Goal: Information Seeking & Learning: Check status

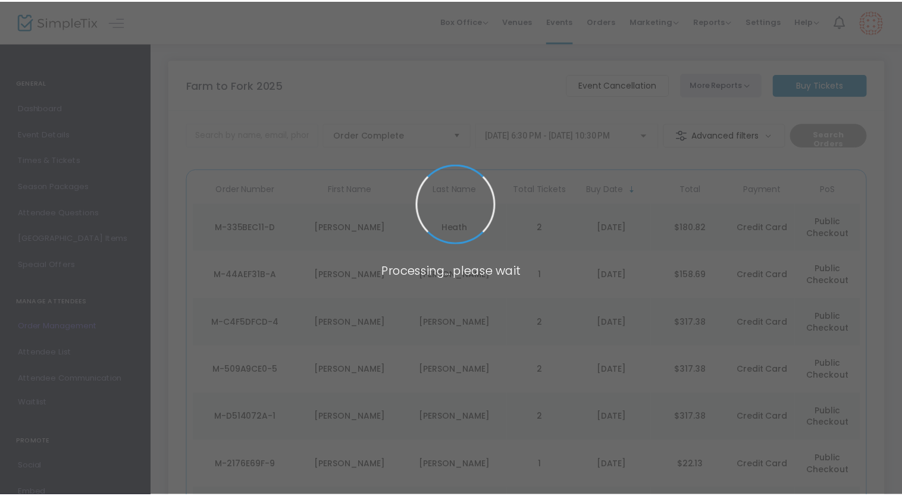
scroll to position [88, 0]
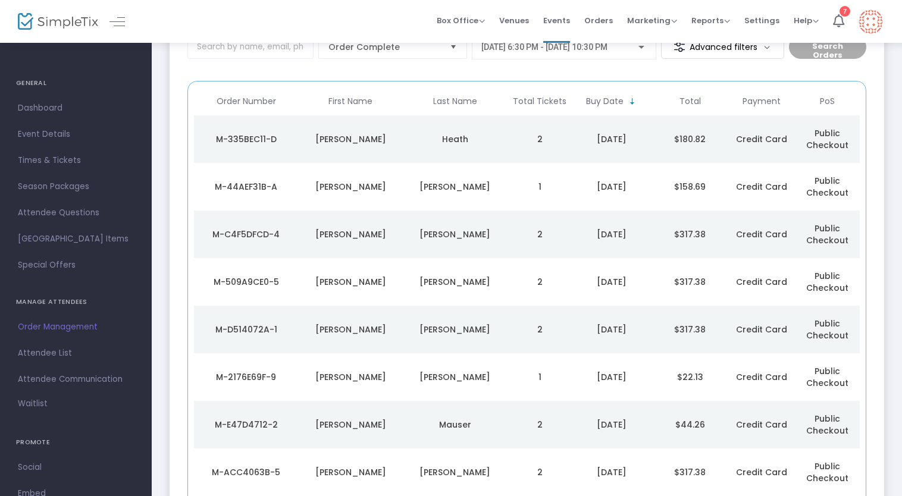
click at [480, 133] on div "Heath" at bounding box center [455, 139] width 99 height 12
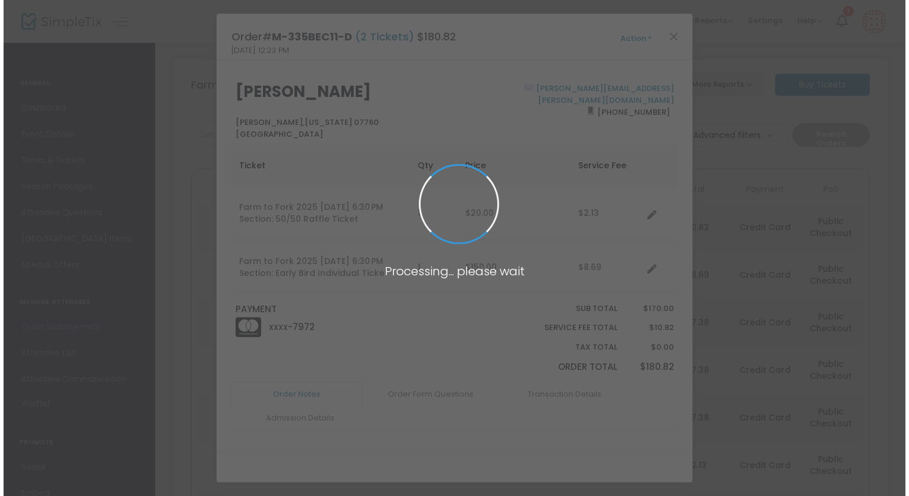
scroll to position [0, 0]
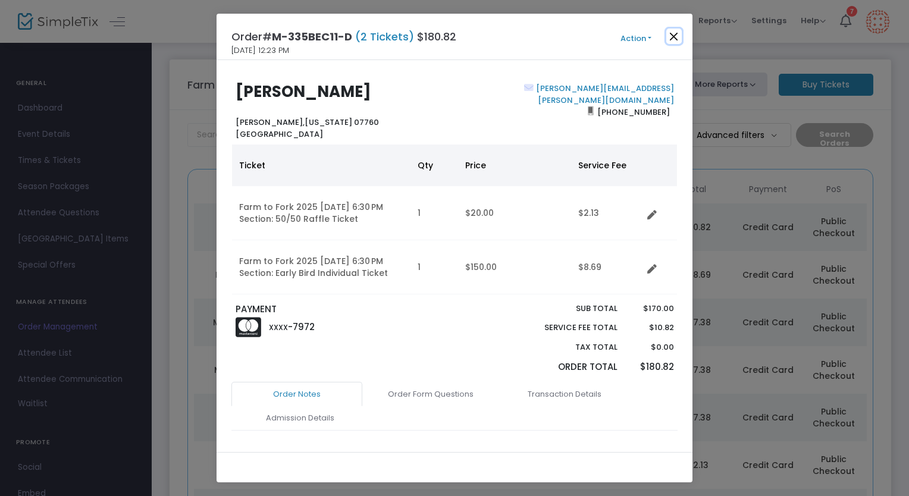
click at [672, 35] on button "Close" at bounding box center [673, 36] width 15 height 15
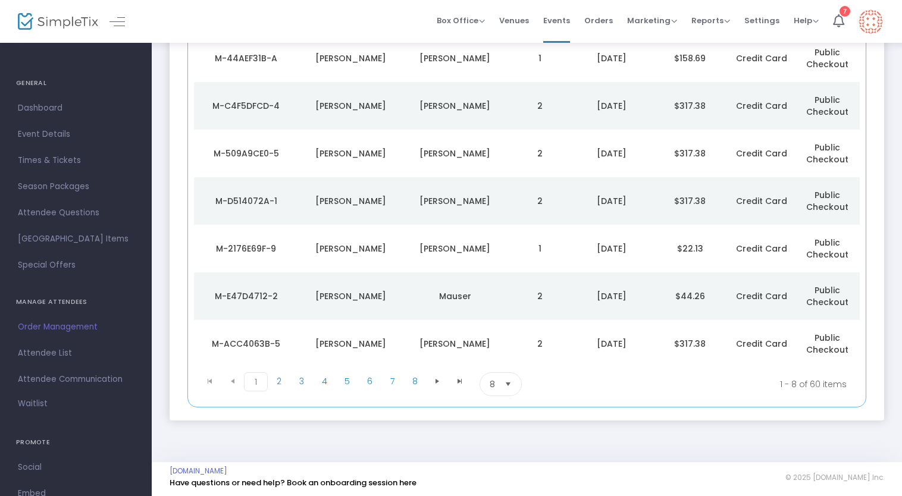
scroll to position [218, 0]
click at [426, 302] on td "Mauser" at bounding box center [455, 295] width 105 height 48
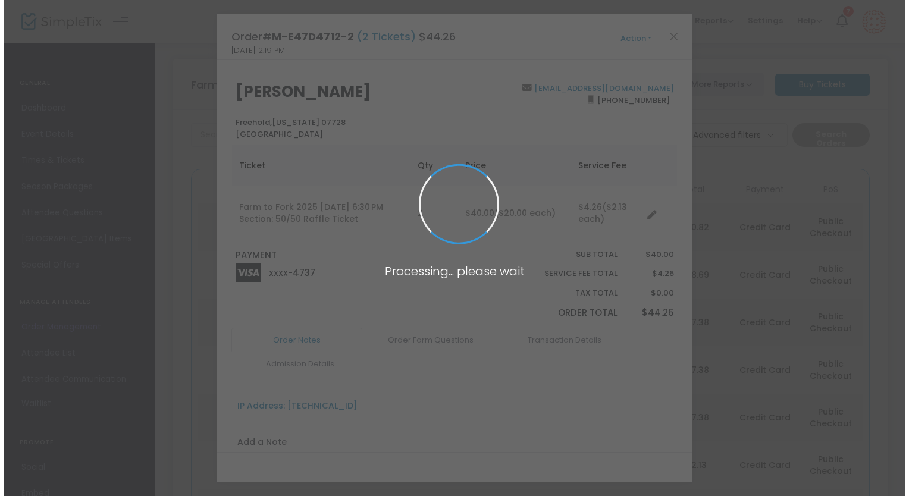
scroll to position [0, 0]
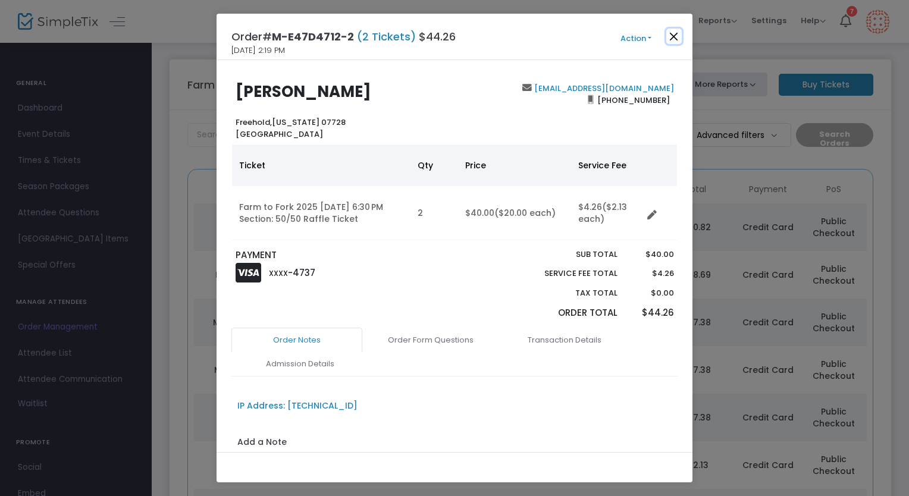
click at [671, 33] on button "Close" at bounding box center [673, 36] width 15 height 15
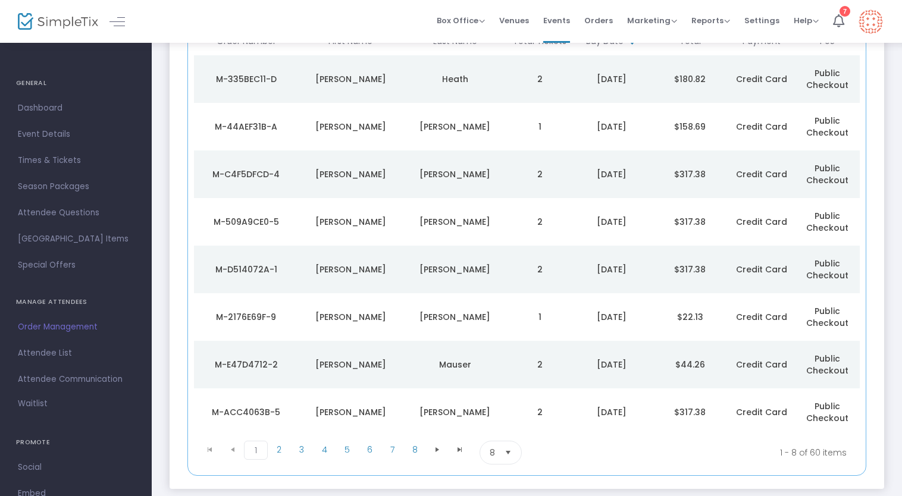
scroll to position [218, 0]
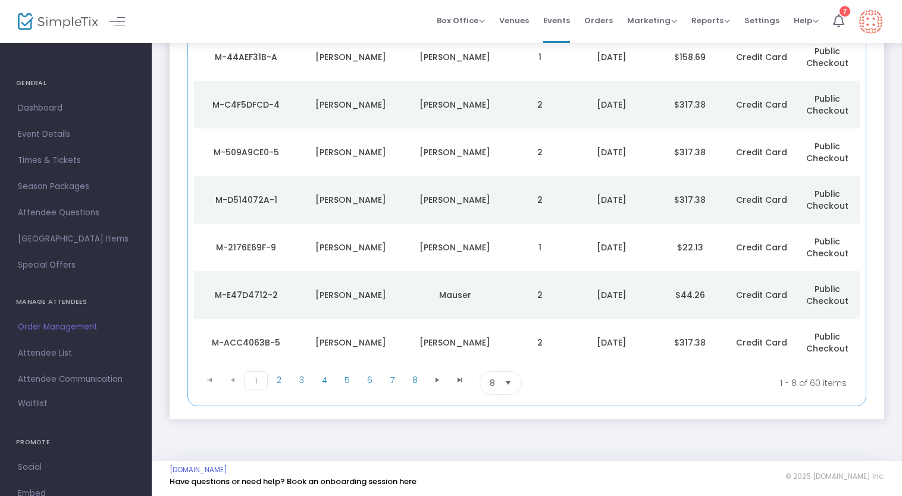
click at [409, 234] on td "Zemla" at bounding box center [455, 248] width 105 height 48
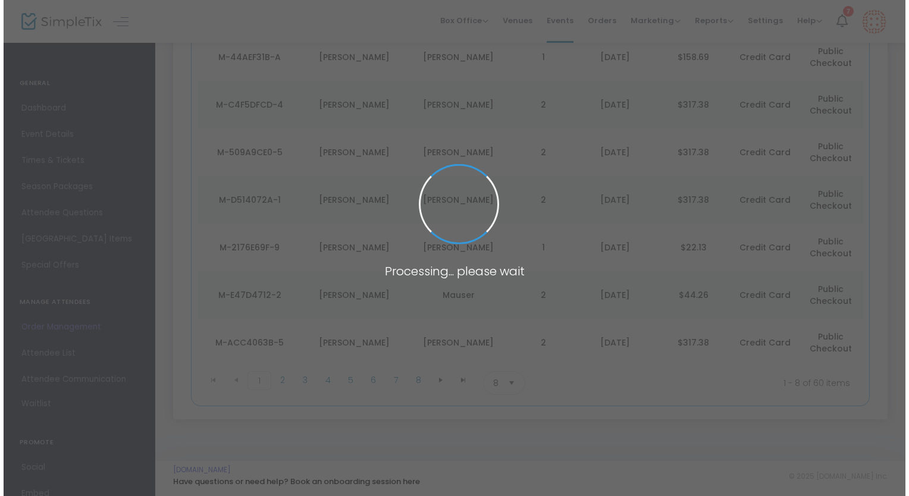
scroll to position [0, 0]
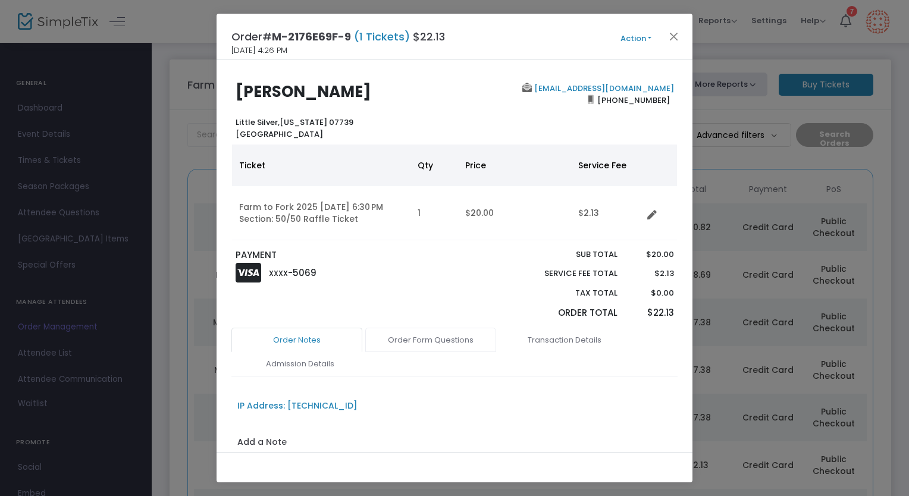
click at [437, 346] on link "Order Form Questions" at bounding box center [430, 340] width 131 height 25
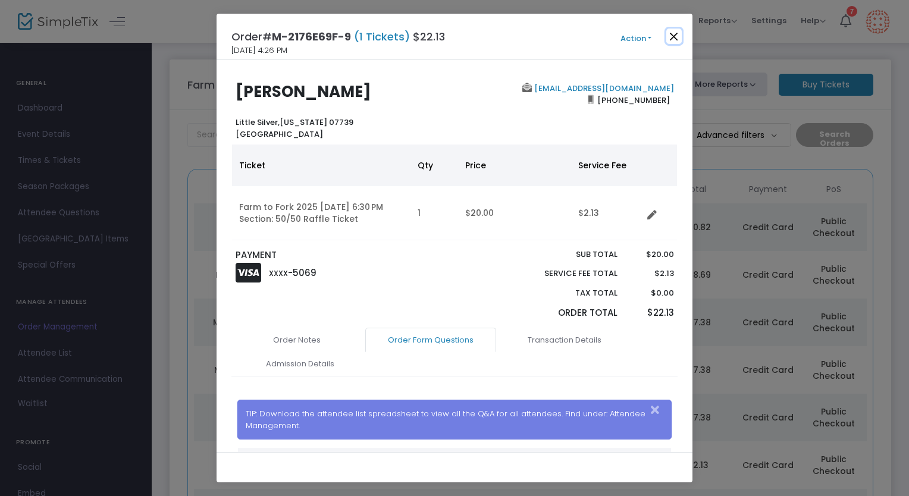
click at [680, 32] on button "Close" at bounding box center [673, 36] width 15 height 15
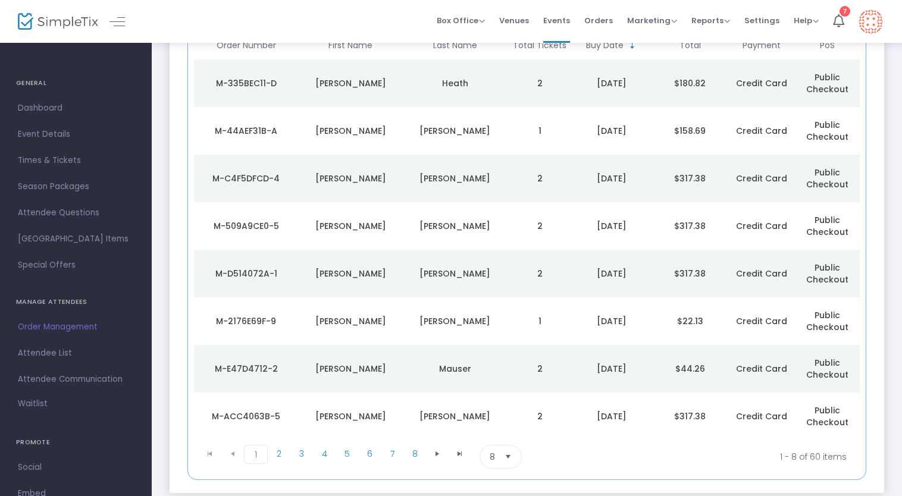
scroll to position [206, 0]
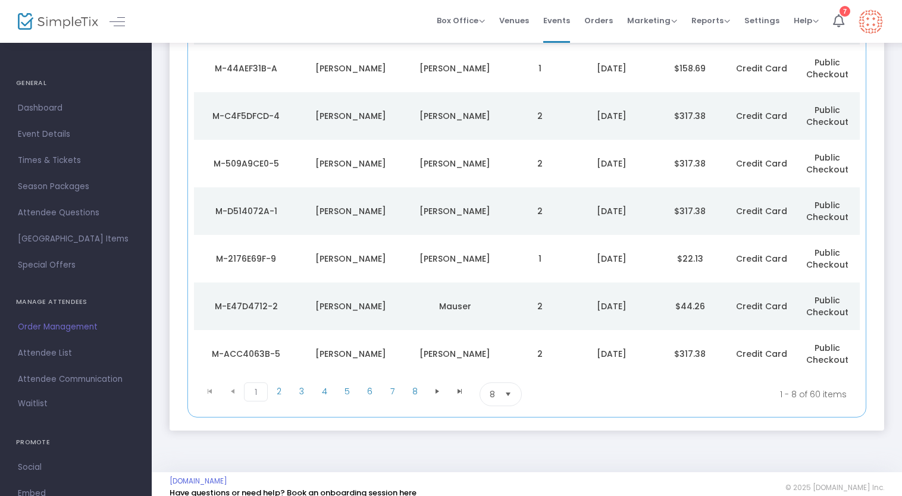
click at [486, 208] on div "Allen" at bounding box center [455, 211] width 99 height 12
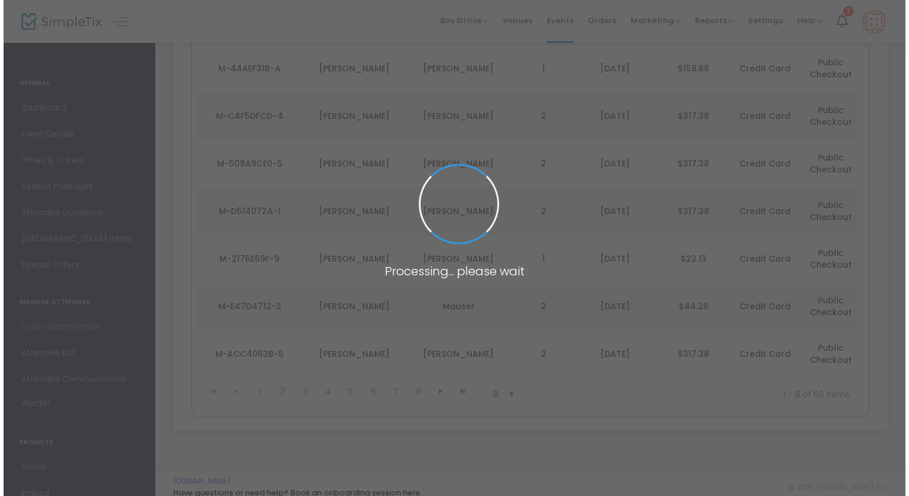
scroll to position [0, 0]
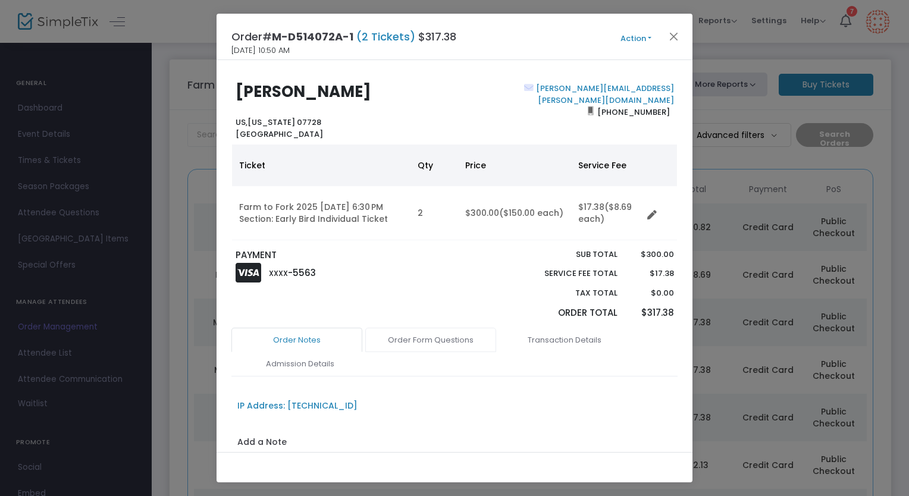
click at [431, 341] on link "Order Form Questions" at bounding box center [430, 340] width 131 height 25
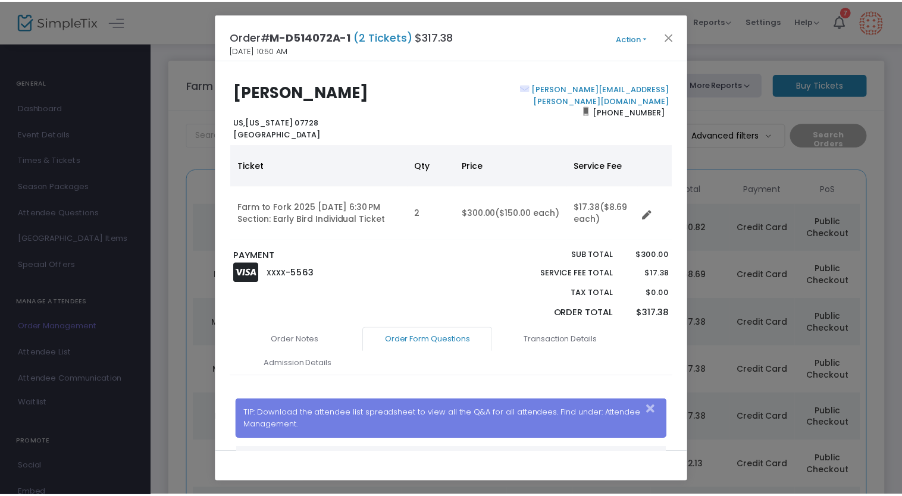
scroll to position [321, 0]
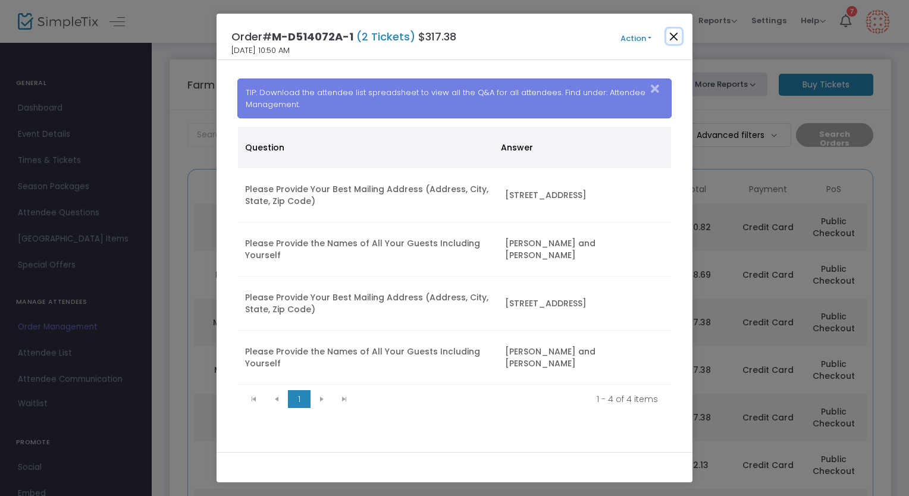
click at [676, 34] on button "Close" at bounding box center [673, 36] width 15 height 15
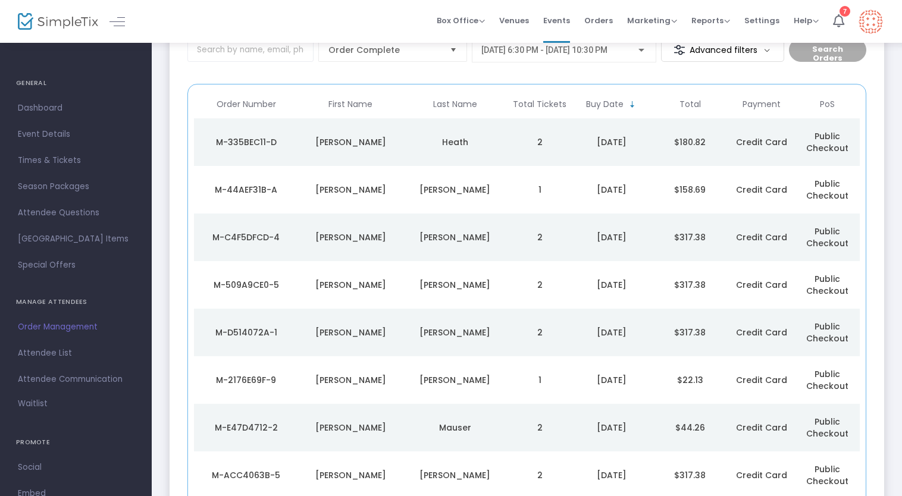
scroll to position [87, 0]
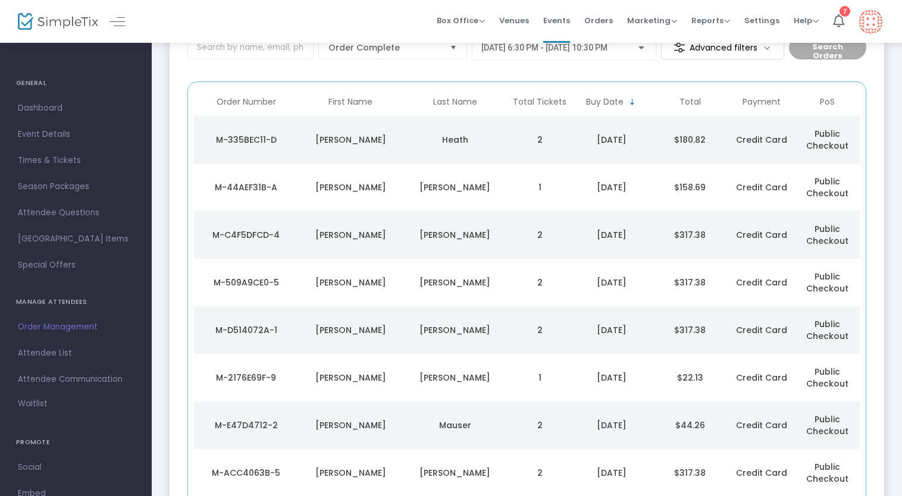
click at [451, 279] on div "Mullan" at bounding box center [455, 283] width 99 height 12
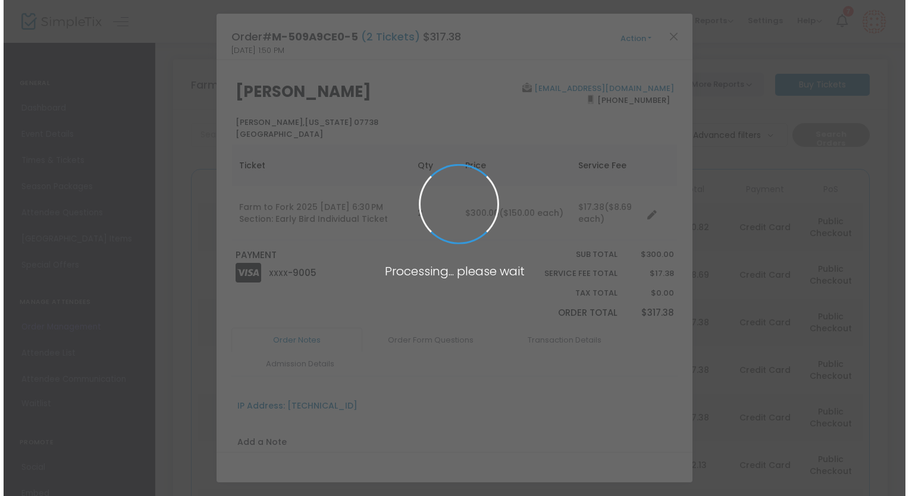
scroll to position [0, 0]
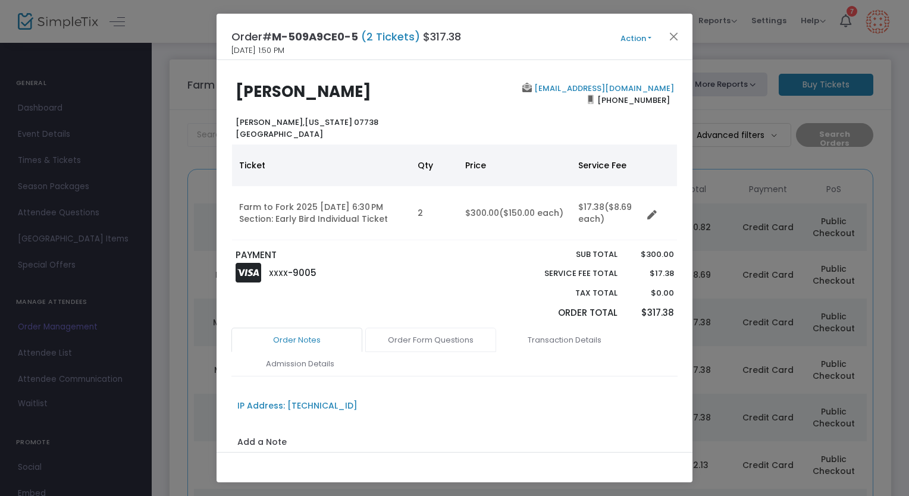
click at [423, 347] on link "Order Form Questions" at bounding box center [430, 340] width 131 height 25
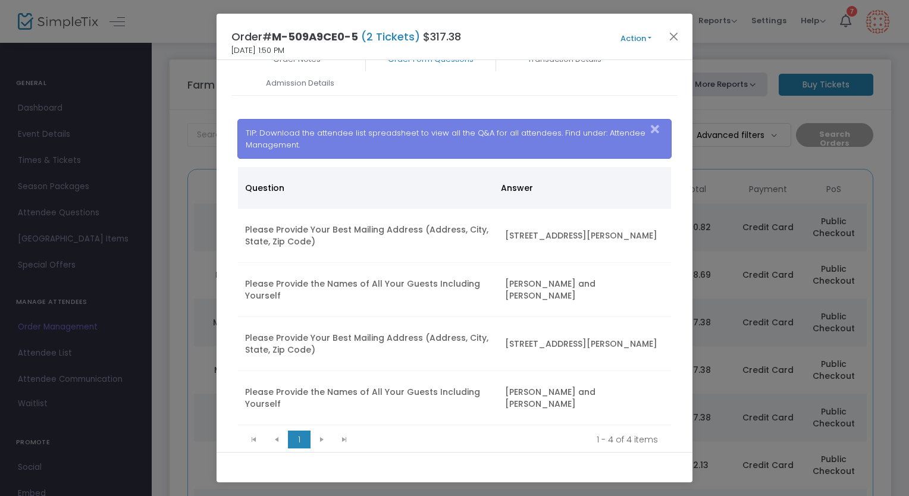
scroll to position [321, 0]
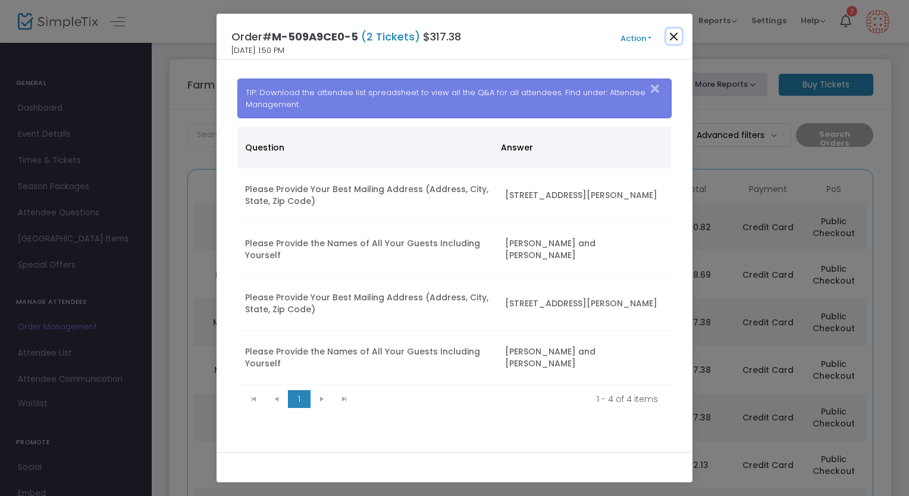
click at [673, 39] on button "Close" at bounding box center [673, 36] width 15 height 15
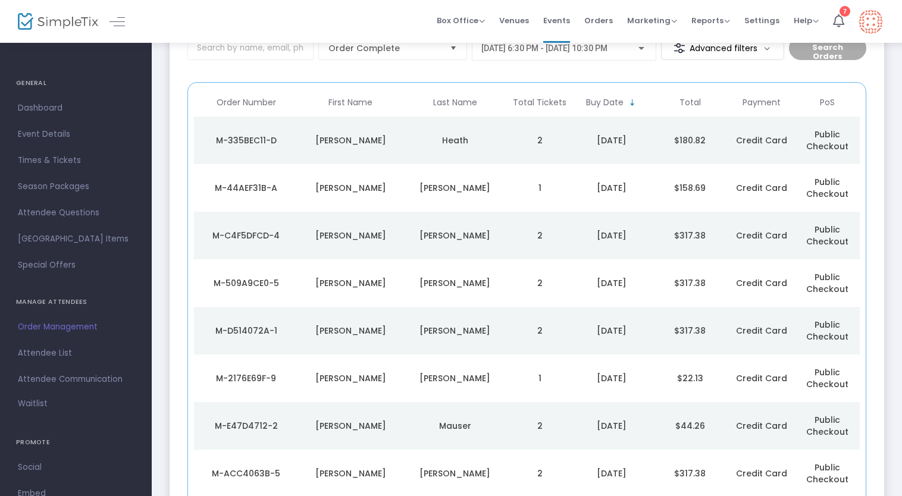
scroll to position [87, 0]
click at [464, 232] on div "Powell" at bounding box center [455, 235] width 99 height 12
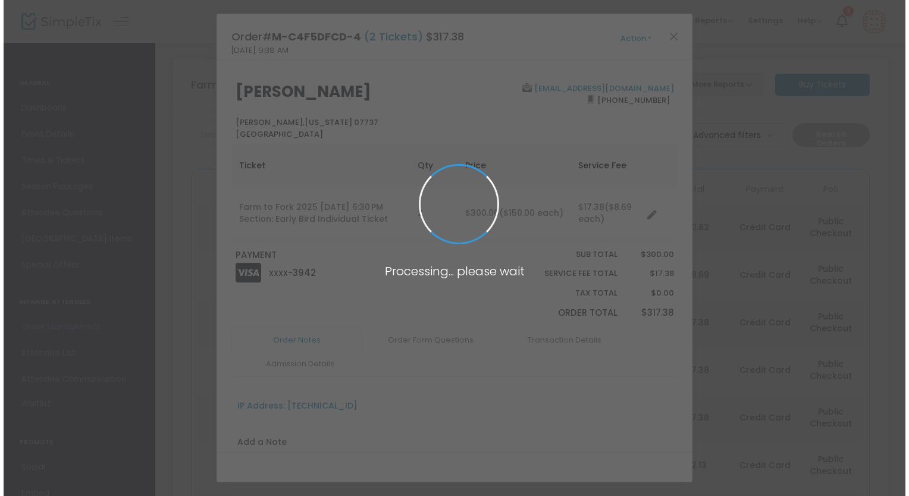
scroll to position [0, 0]
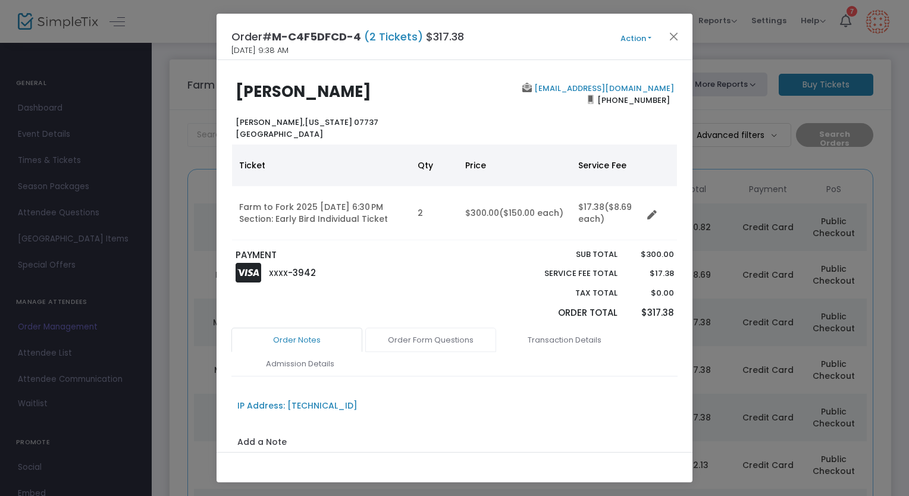
click at [421, 335] on link "Order Form Questions" at bounding box center [430, 340] width 131 height 25
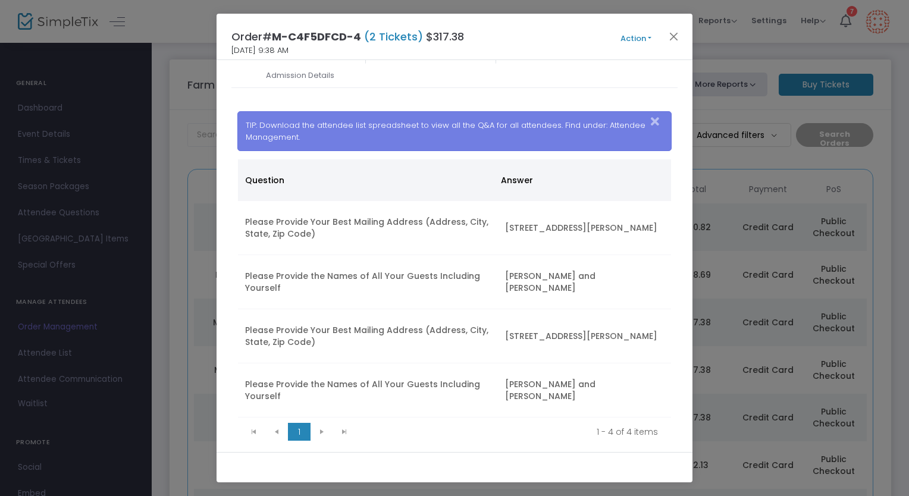
scroll to position [321, 0]
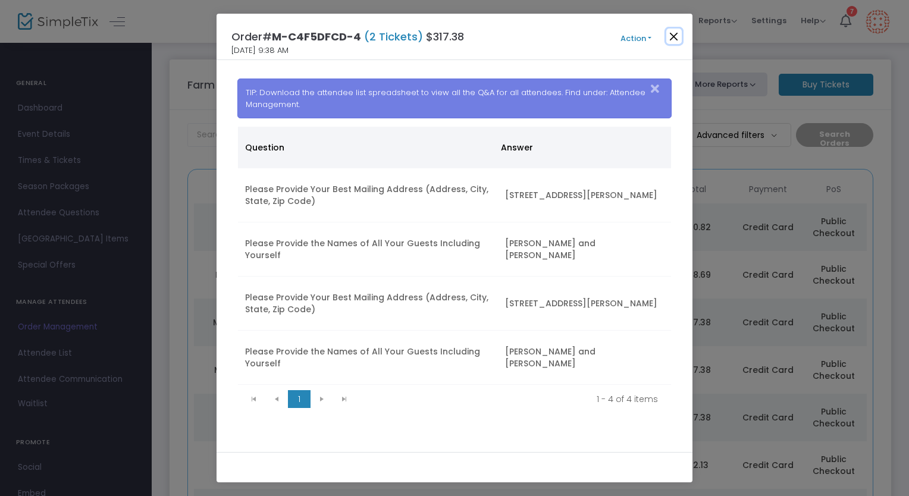
click at [679, 36] on button "Close" at bounding box center [673, 36] width 15 height 15
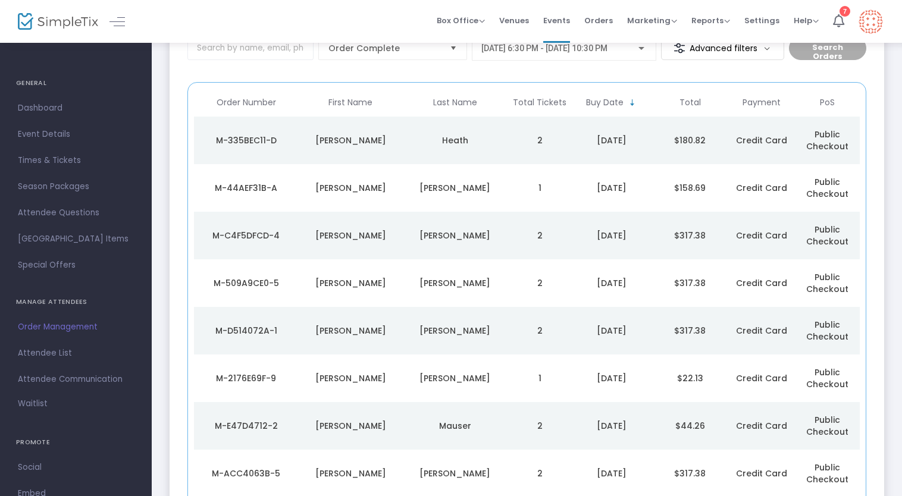
scroll to position [87, 0]
click at [470, 187] on div "Murray" at bounding box center [455, 187] width 99 height 12
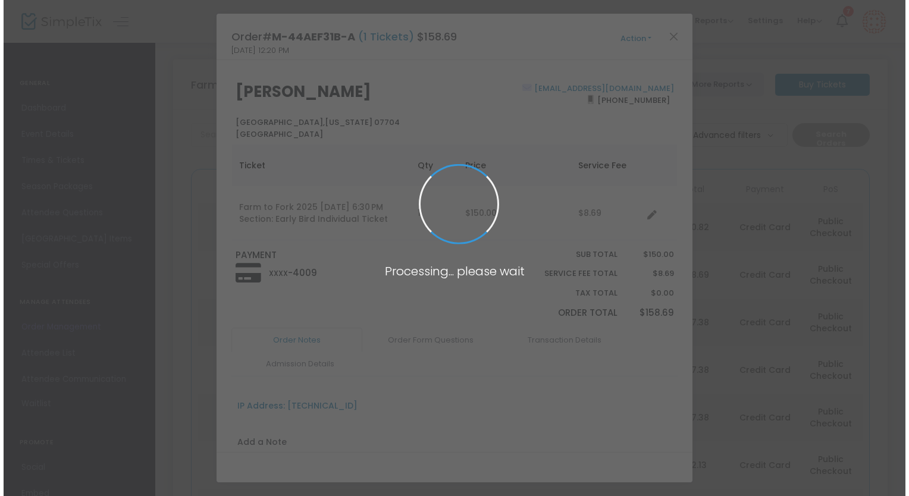
scroll to position [0, 0]
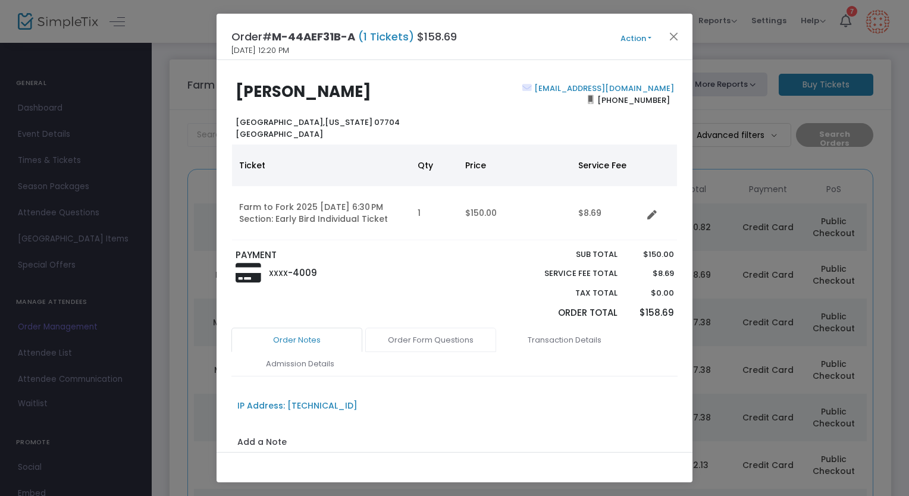
click at [442, 346] on link "Order Form Questions" at bounding box center [430, 340] width 131 height 25
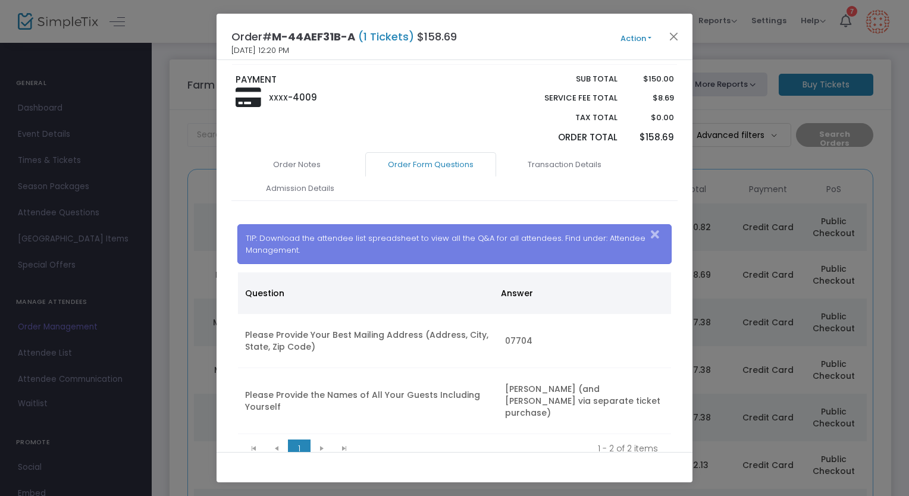
scroll to position [213, 0]
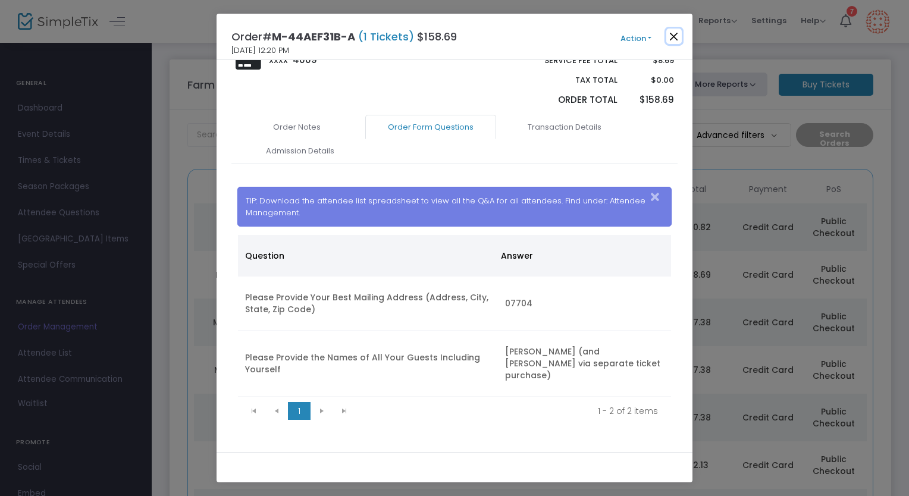
click at [671, 32] on button "Close" at bounding box center [673, 36] width 15 height 15
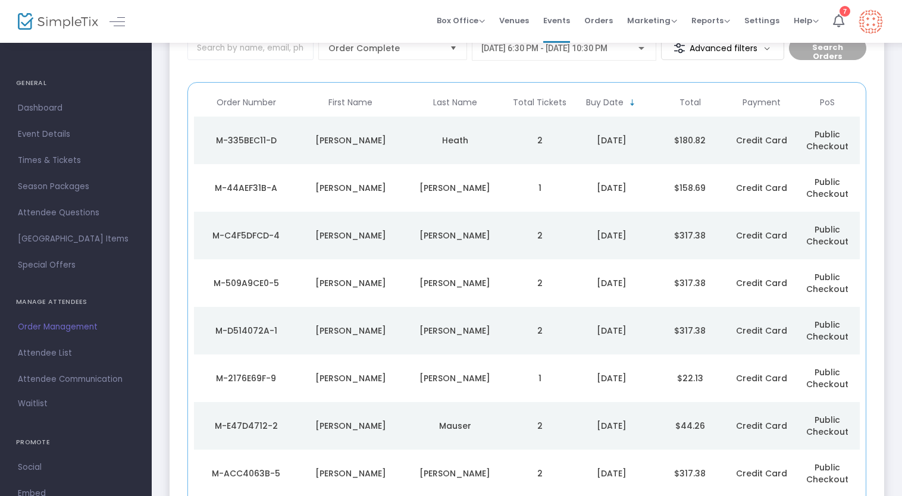
scroll to position [87, 0]
click at [464, 140] on div "Heath" at bounding box center [455, 140] width 99 height 12
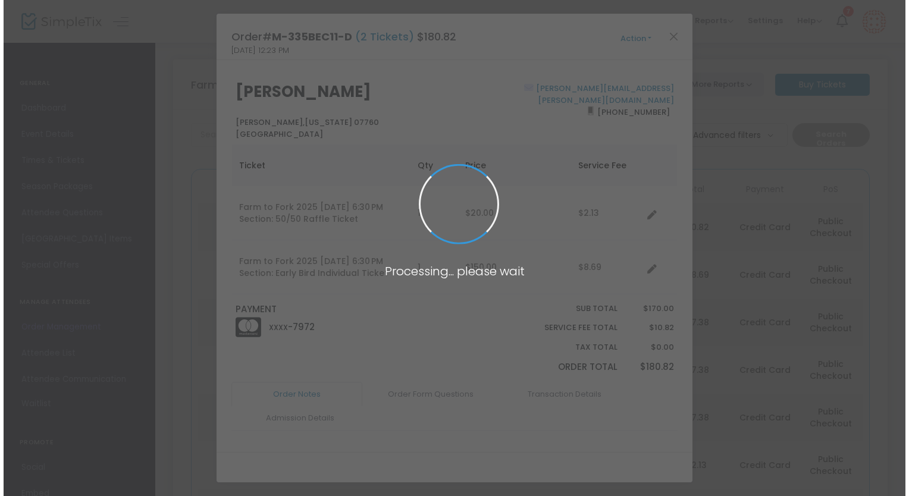
scroll to position [0, 0]
